Goal: Navigation & Orientation: Find specific page/section

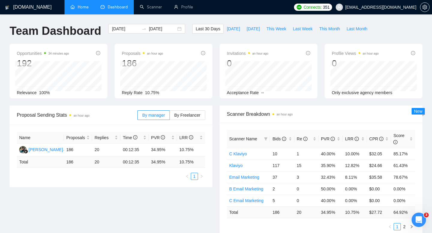
click at [79, 10] on link "Home" at bounding box center [79, 6] width 18 height 5
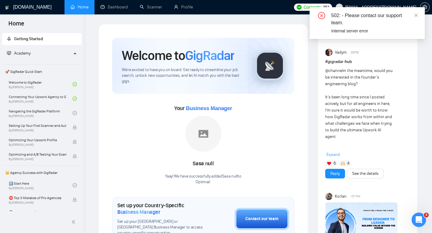
click at [337, 52] on span "Vadym" at bounding box center [341, 52] width 12 height 7
click at [331, 52] on img at bounding box center [328, 52] width 7 height 7
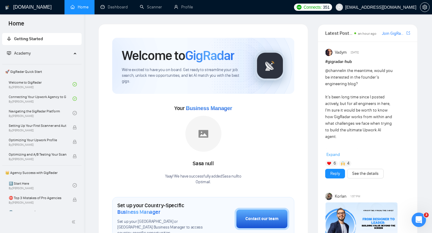
click at [329, 52] on img at bounding box center [328, 52] width 7 height 7
